Goal: Check status: Check status

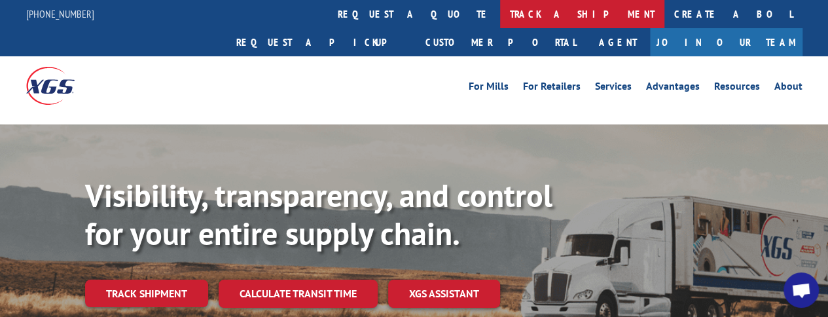
click at [500, 12] on link "track a shipment" at bounding box center [582, 14] width 164 height 28
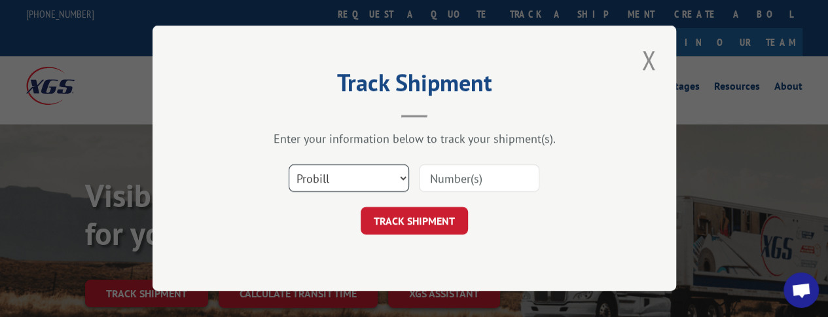
click at [402, 177] on select "Select category... Probill BOL PO" at bounding box center [349, 178] width 120 height 27
select select "bol"
click at [289, 165] on select "Select category... Probill BOL PO" at bounding box center [349, 178] width 120 height 27
click at [457, 180] on input at bounding box center [479, 178] width 120 height 27
type input "2810870"
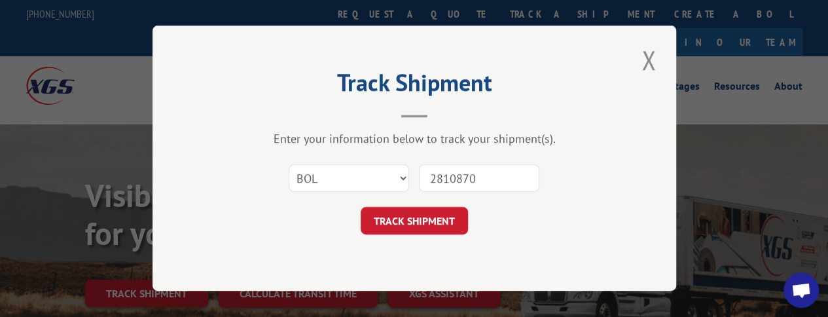
click button "TRACK SHIPMENT" at bounding box center [414, 220] width 107 height 27
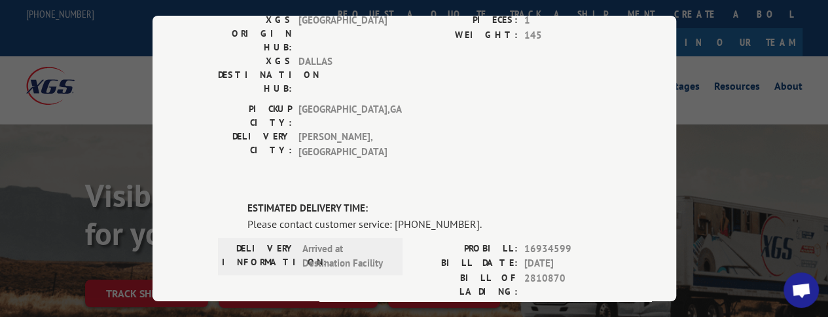
scroll to position [501, 0]
